Goal: Navigation & Orientation: Find specific page/section

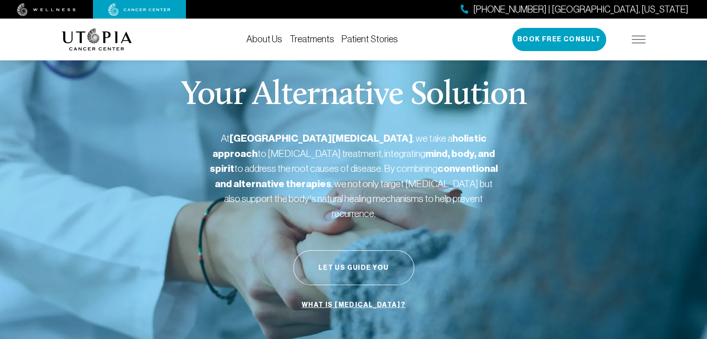
click at [637, 39] on img at bounding box center [639, 39] width 14 height 7
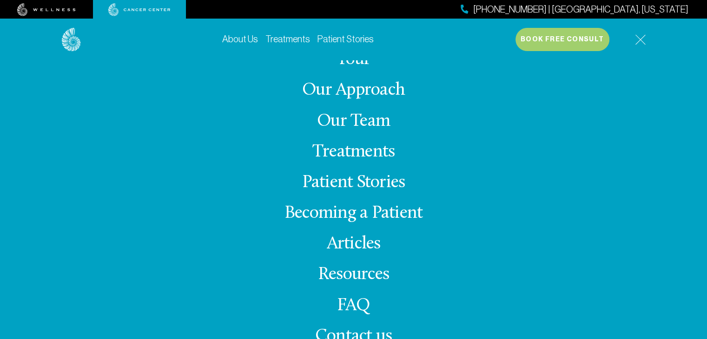
scroll to position [325, 0]
click at [363, 122] on link "Our Team" at bounding box center [353, 122] width 73 height 18
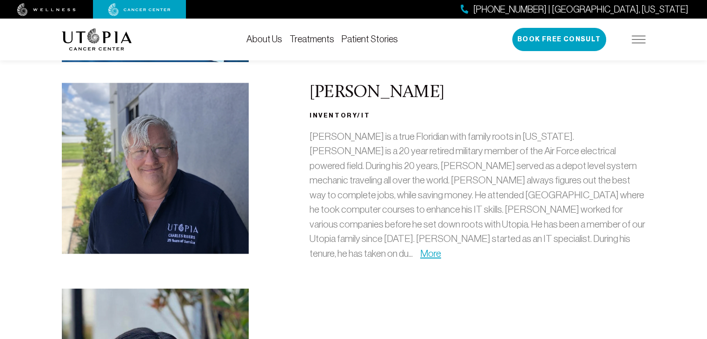
scroll to position [1813, 0]
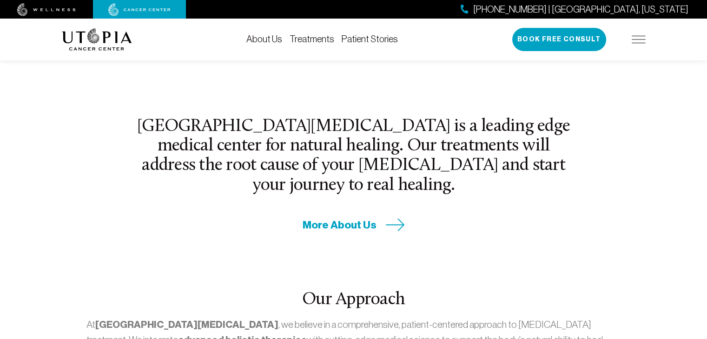
scroll to position [325, 0]
